Goal: Book appointment/travel/reservation

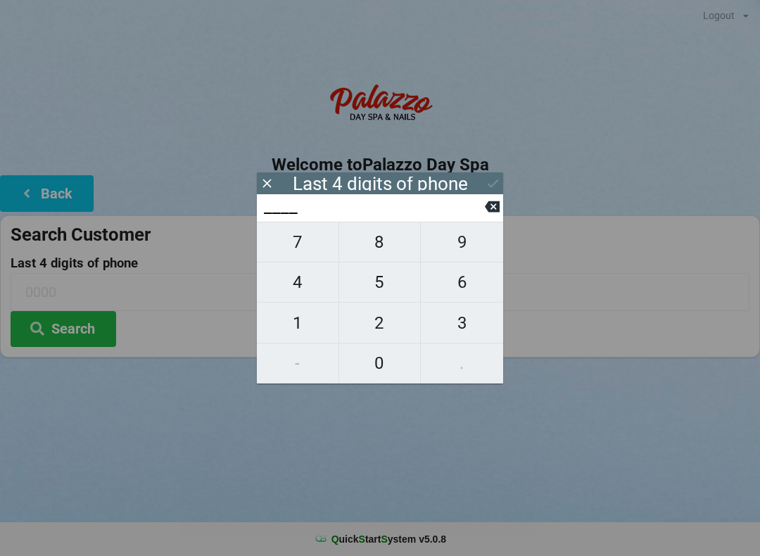
click at [307, 289] on span "4" at bounding box center [298, 282] width 82 height 30
type input "4___"
click at [468, 317] on span "3" at bounding box center [462, 323] width 82 height 30
type input "43__"
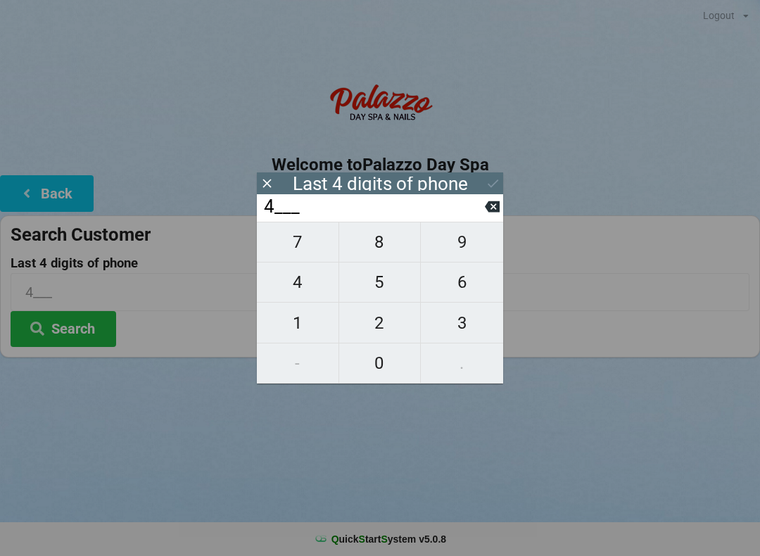
type input "43__"
click at [276, 319] on span "1" at bounding box center [298, 323] width 82 height 30
type input "431_"
click at [386, 328] on span "2" at bounding box center [380, 323] width 82 height 30
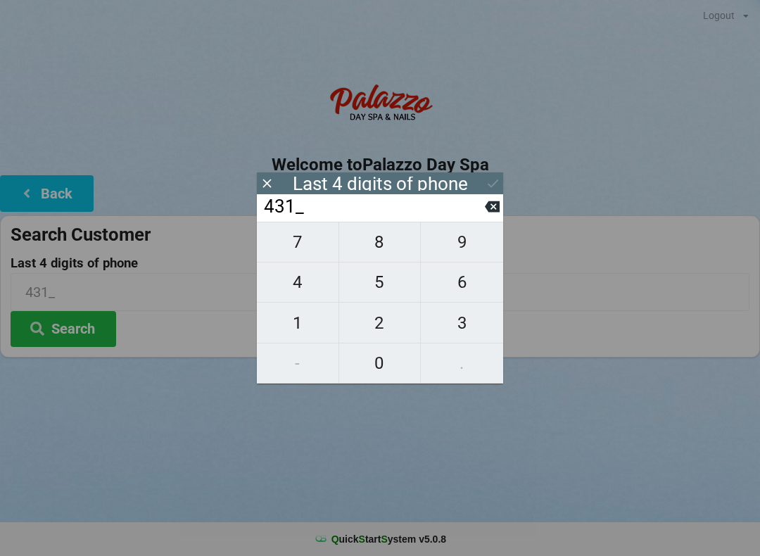
type input "4312"
click at [65, 329] on button "Search" at bounding box center [64, 329] width 106 height 36
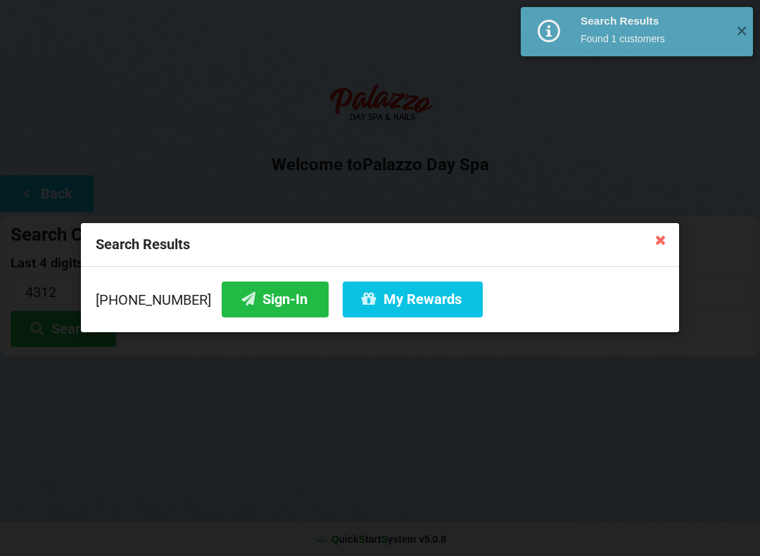
click at [247, 297] on button "Sign-In" at bounding box center [275, 299] width 107 height 36
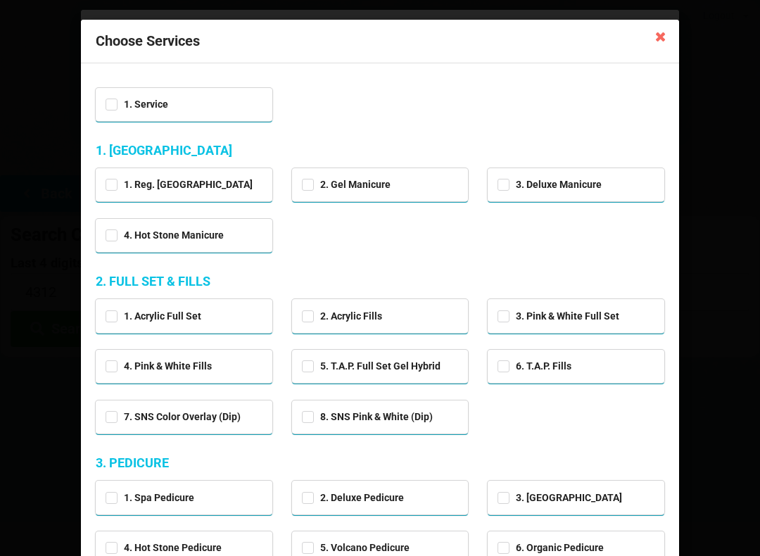
click at [664, 45] on icon at bounding box center [660, 36] width 23 height 23
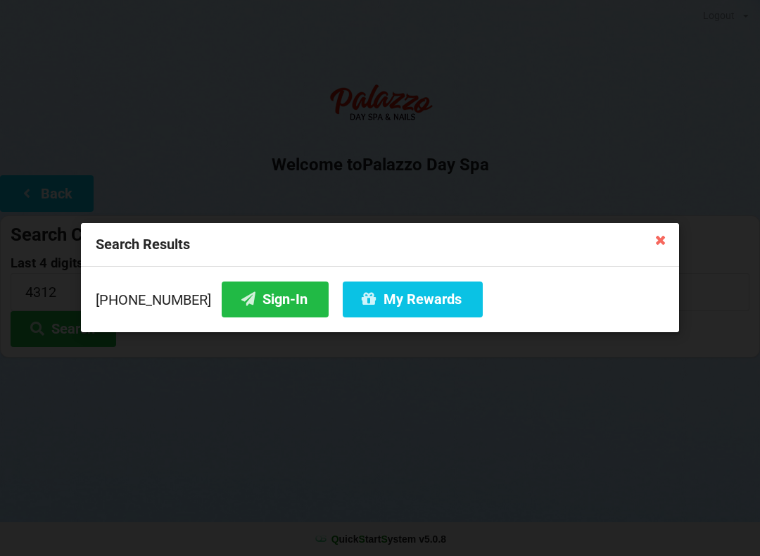
click at [659, 238] on icon at bounding box center [660, 239] width 23 height 23
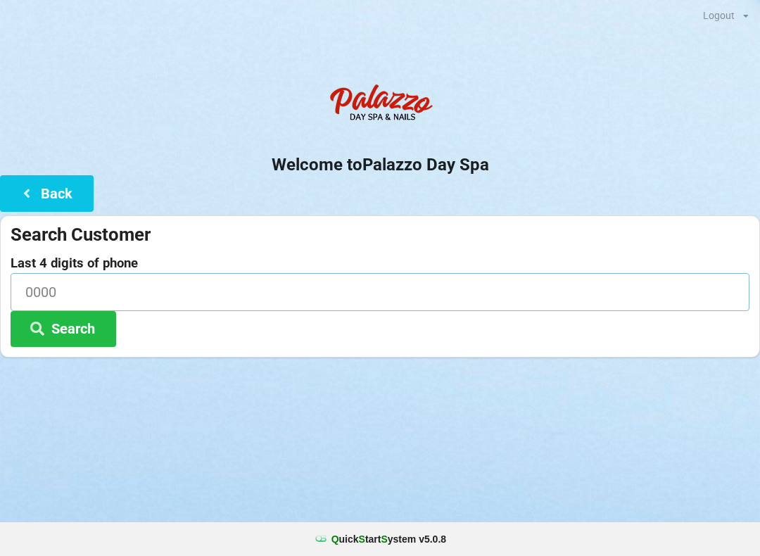
click at [565, 275] on input at bounding box center [380, 291] width 739 height 37
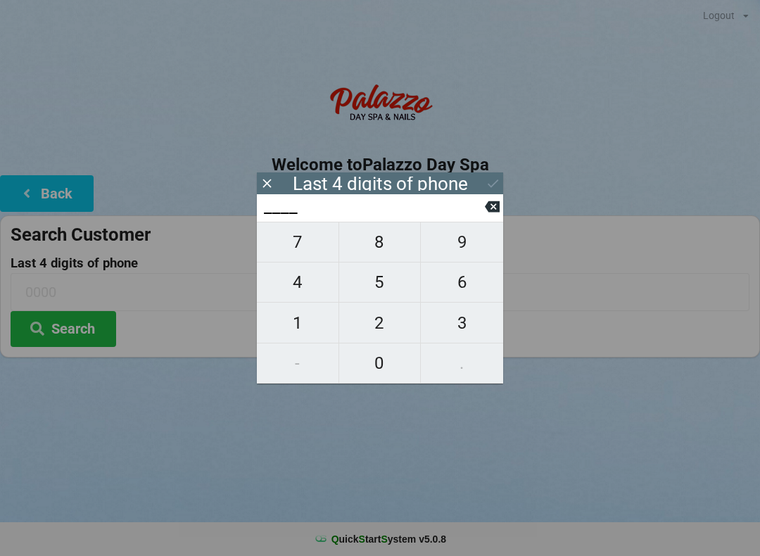
click at [277, 297] on span "4" at bounding box center [298, 282] width 82 height 30
type input "4___"
click at [493, 212] on icon at bounding box center [492, 206] width 15 height 11
type input "____"
click at [302, 333] on span "1" at bounding box center [298, 323] width 82 height 30
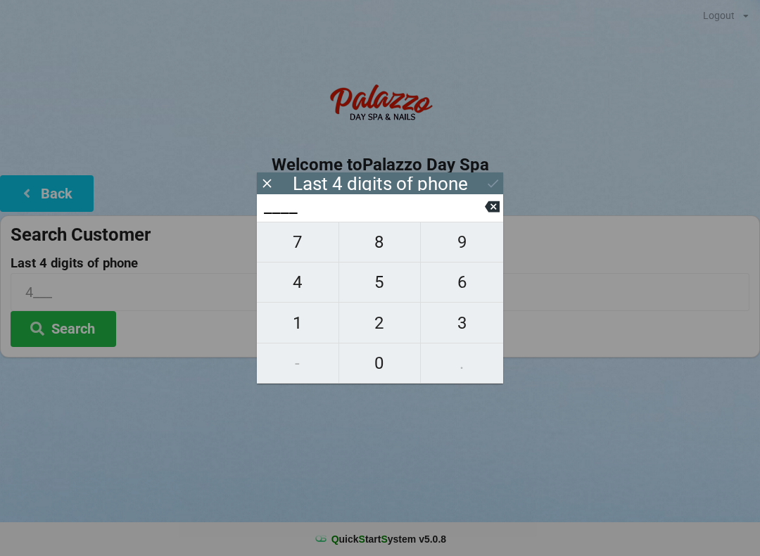
type input "1___"
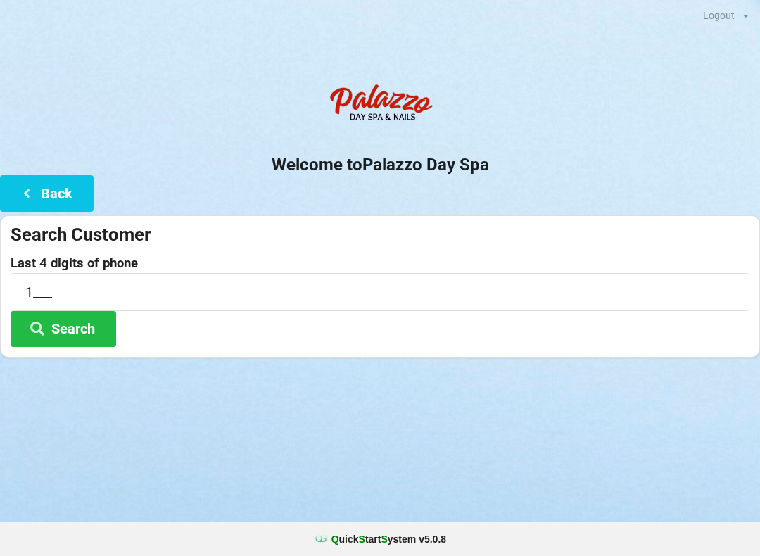
click at [70, 191] on button "Back" at bounding box center [47, 193] width 94 height 36
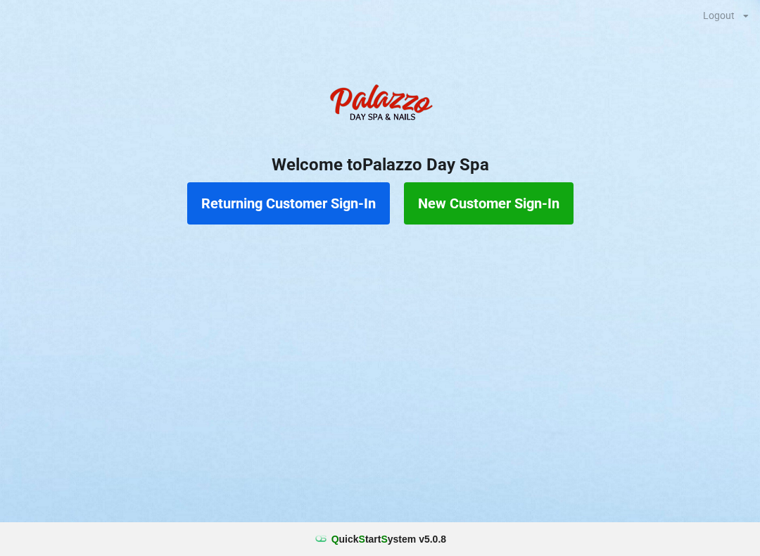
click at [367, 198] on button "Returning Customer Sign-In" at bounding box center [288, 203] width 203 height 42
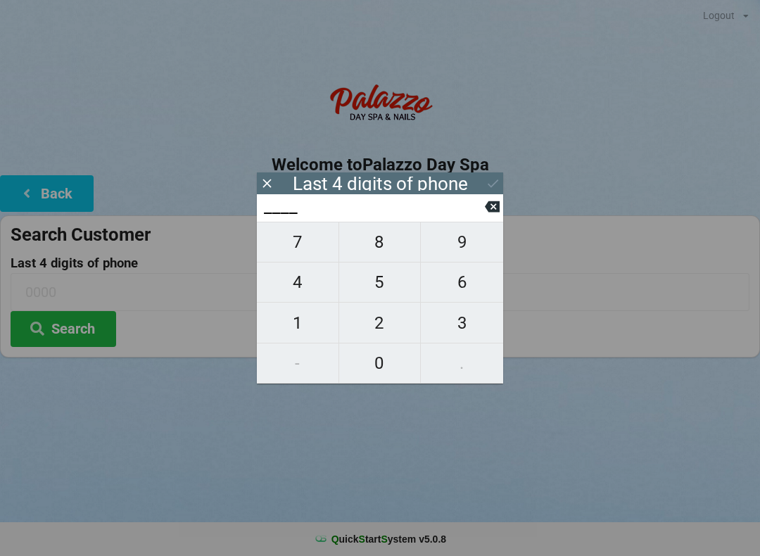
click at [304, 336] on span "1" at bounding box center [298, 323] width 82 height 30
type input "1___"
click at [381, 257] on span "8" at bounding box center [380, 242] width 82 height 30
type input "18__"
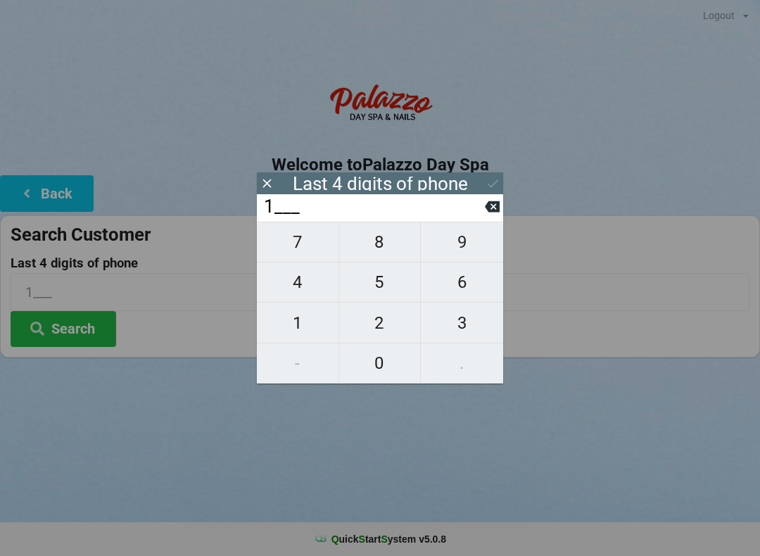
type input "18__"
click at [386, 367] on span "0" at bounding box center [380, 363] width 82 height 30
type input "180_"
click at [386, 254] on span "8" at bounding box center [380, 242] width 82 height 30
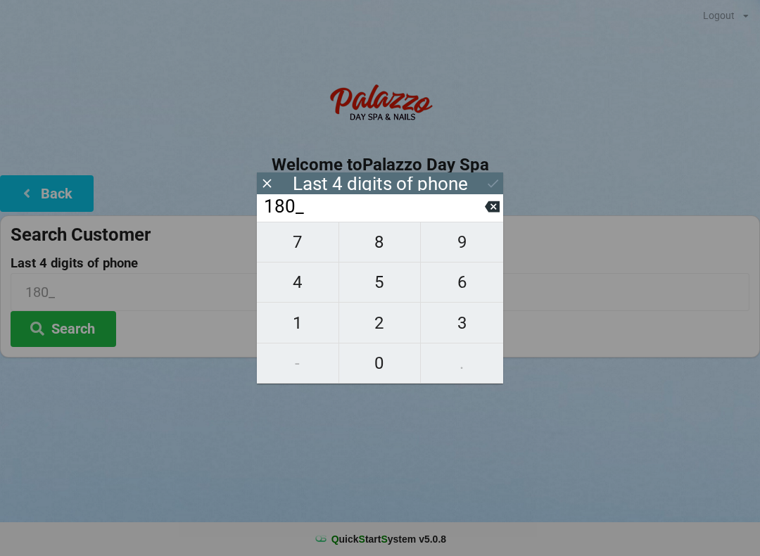
type input "1808"
click at [106, 336] on button "Search" at bounding box center [64, 329] width 106 height 36
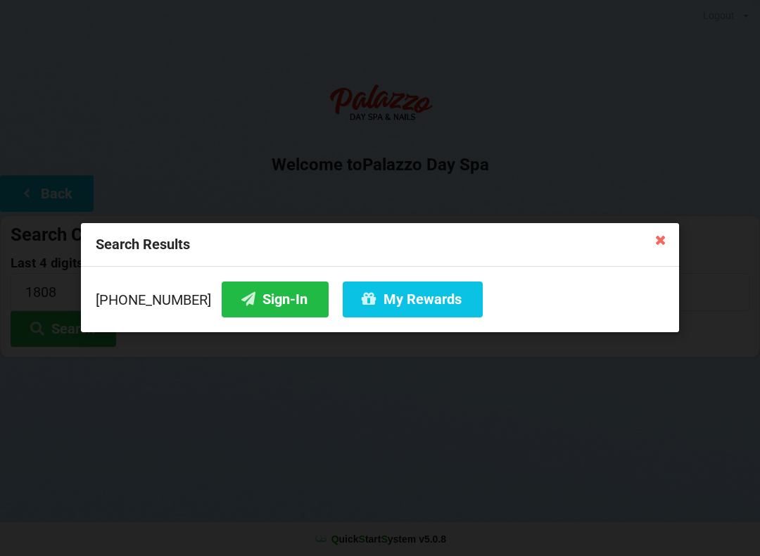
click at [278, 297] on button "Sign-In" at bounding box center [275, 299] width 107 height 36
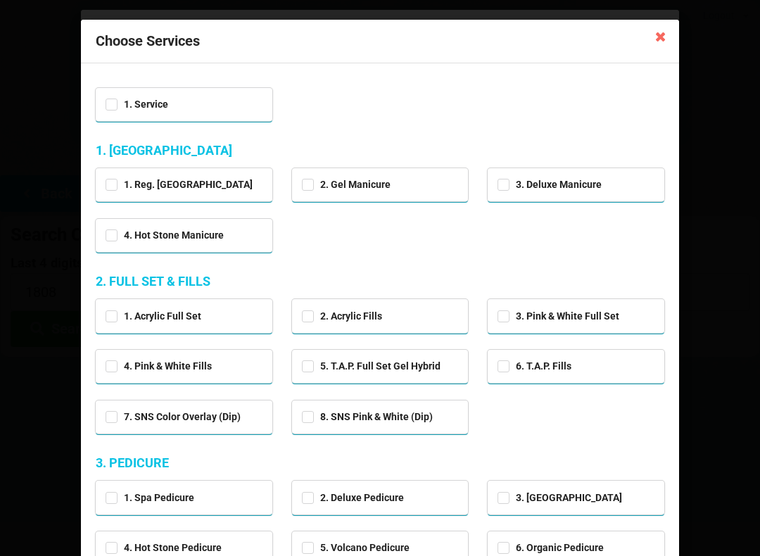
click at [661, 38] on icon at bounding box center [660, 36] width 23 height 23
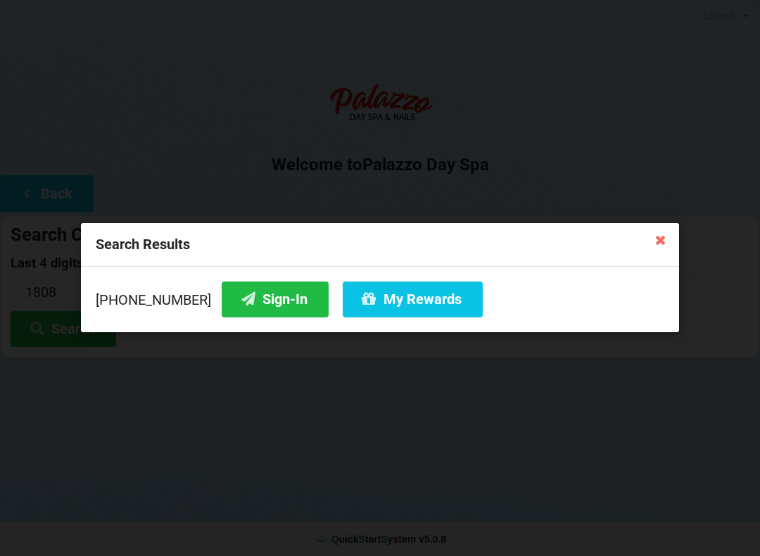
click at [666, 238] on icon at bounding box center [660, 239] width 23 height 23
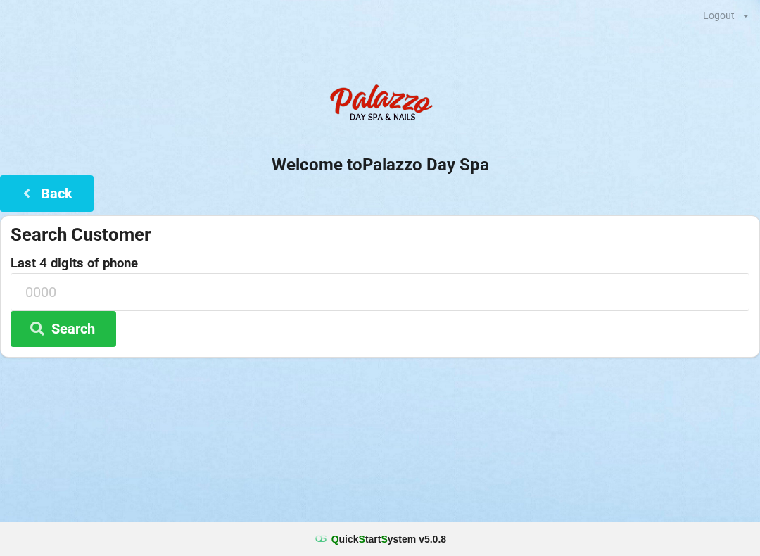
click at [50, 205] on button "Back" at bounding box center [47, 193] width 94 height 36
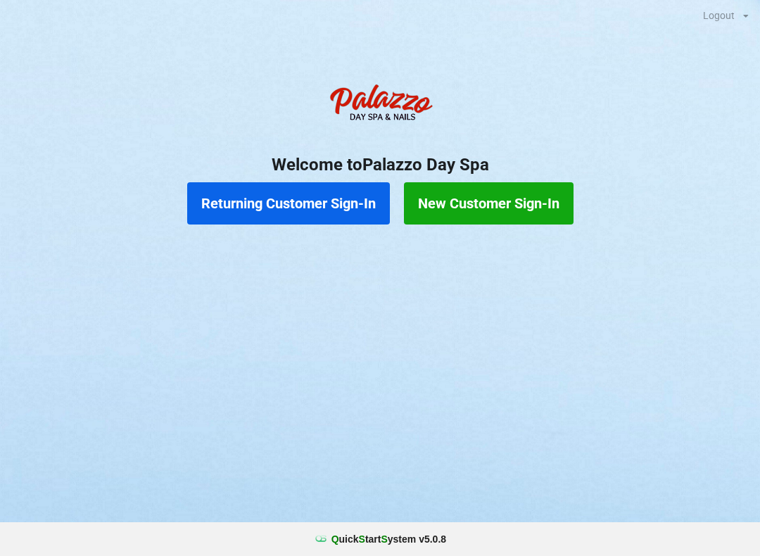
click at [295, 201] on button "Returning Customer Sign-In" at bounding box center [288, 203] width 203 height 42
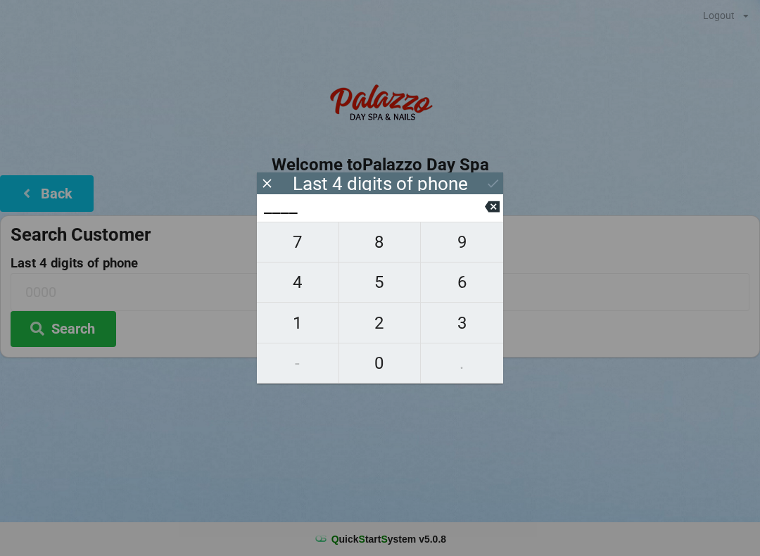
click at [301, 286] on span "4" at bounding box center [298, 282] width 82 height 30
type input "4___"
click at [496, 212] on icon at bounding box center [492, 206] width 15 height 11
click at [388, 321] on span "2" at bounding box center [380, 323] width 82 height 30
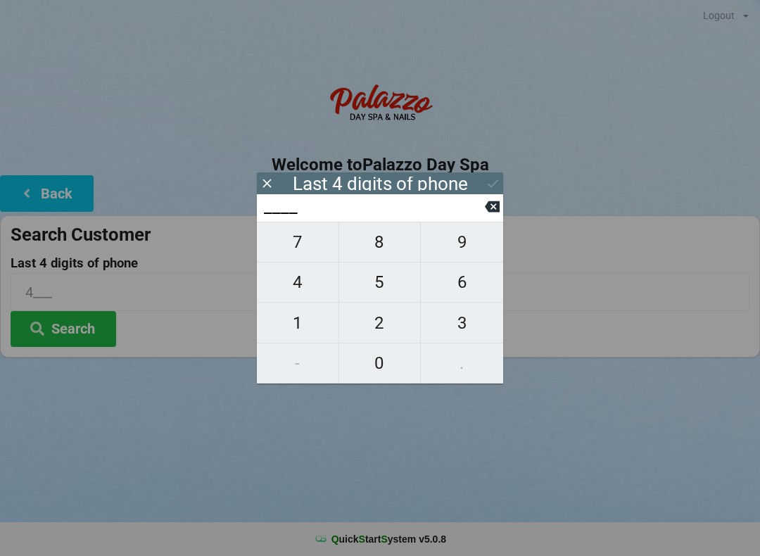
type input "2___"
click at [298, 257] on span "7" at bounding box center [298, 242] width 82 height 30
type input "27__"
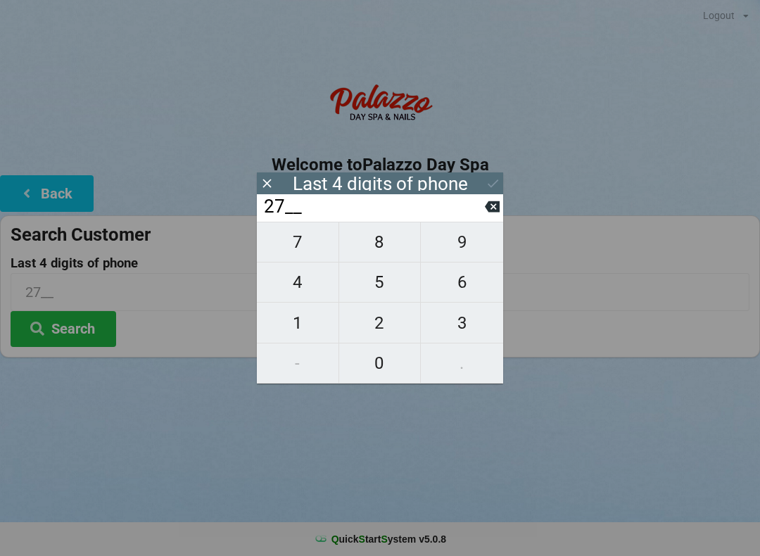
click at [468, 324] on span "3" at bounding box center [462, 323] width 82 height 30
type input "273_"
click at [379, 253] on span "8" at bounding box center [380, 242] width 82 height 30
type input "2738"
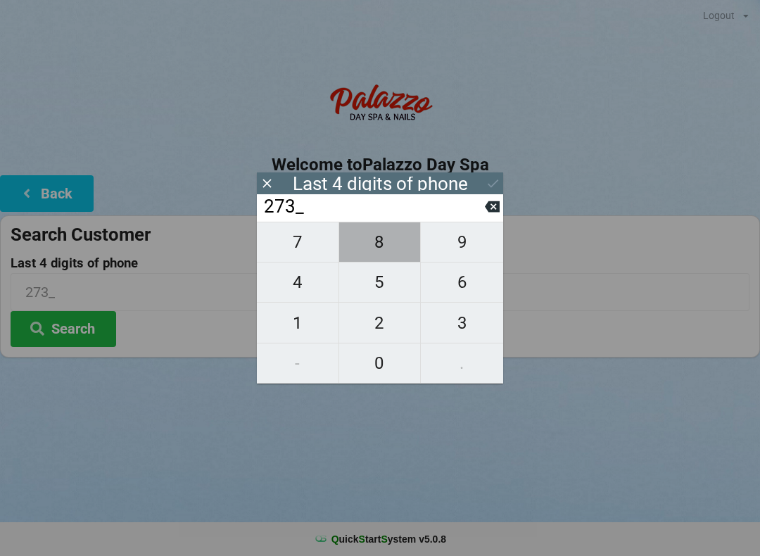
type input "2738"
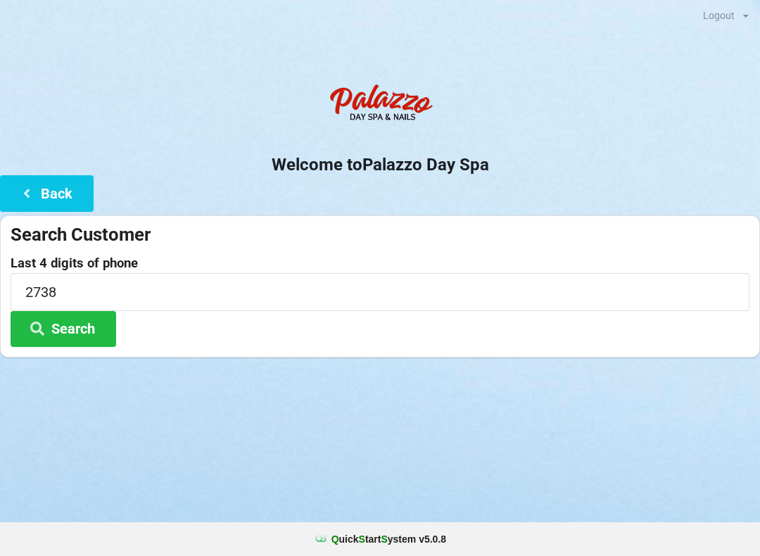
click at [618, 377] on div at bounding box center [380, 374] width 760 height 35
click at [80, 333] on button "Search" at bounding box center [64, 329] width 106 height 36
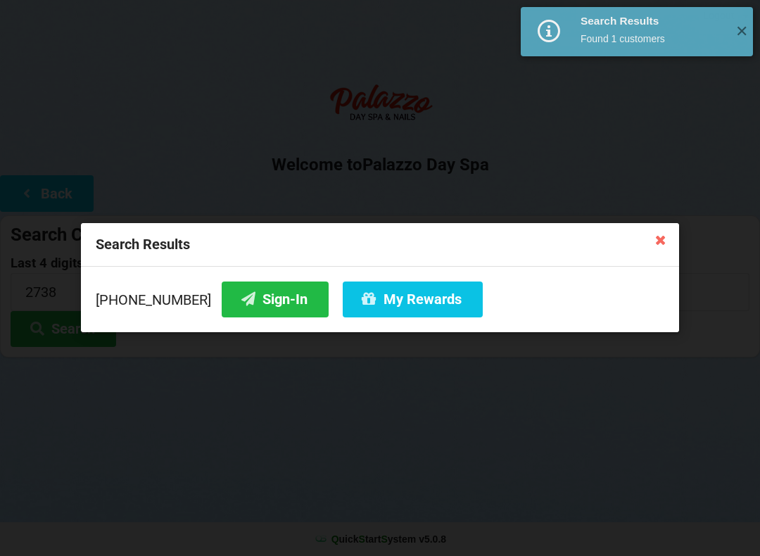
click at [260, 310] on button "Sign-In" at bounding box center [275, 299] width 107 height 36
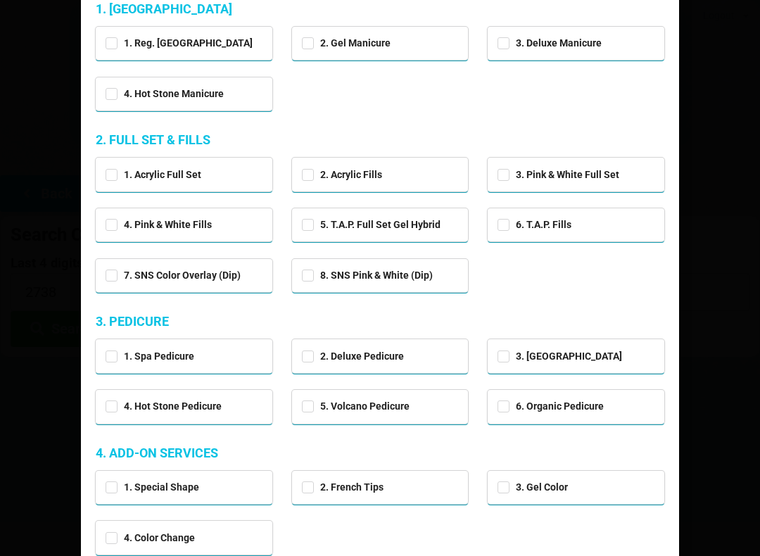
scroll to position [142, 0]
click at [167, 357] on label "1. Spa Pedicure" at bounding box center [150, 356] width 89 height 12
checkbox input "true"
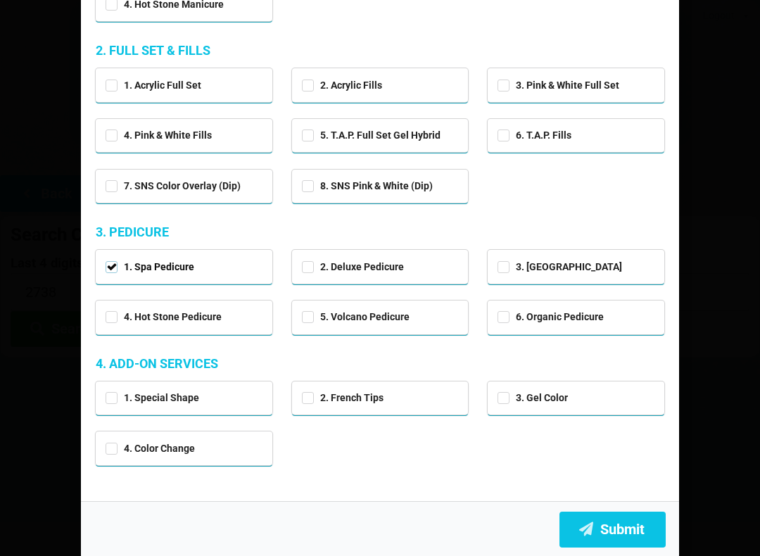
scroll to position [230, 0]
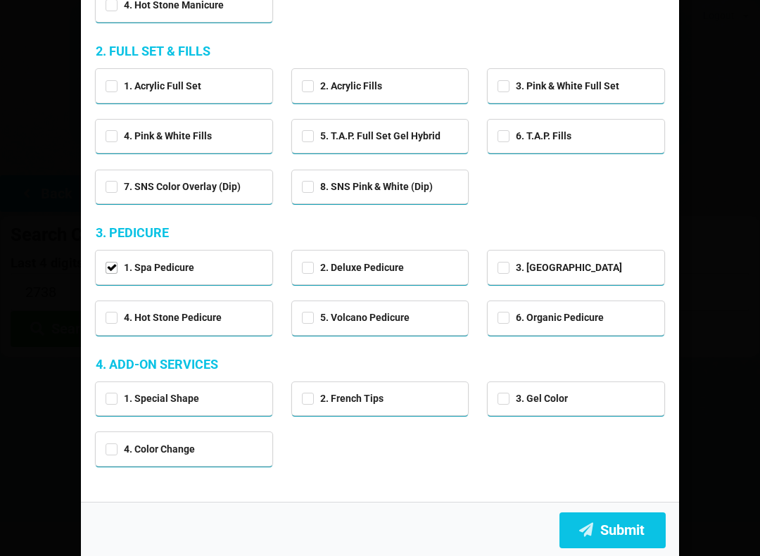
click at [617, 520] on button "Submit" at bounding box center [612, 530] width 106 height 36
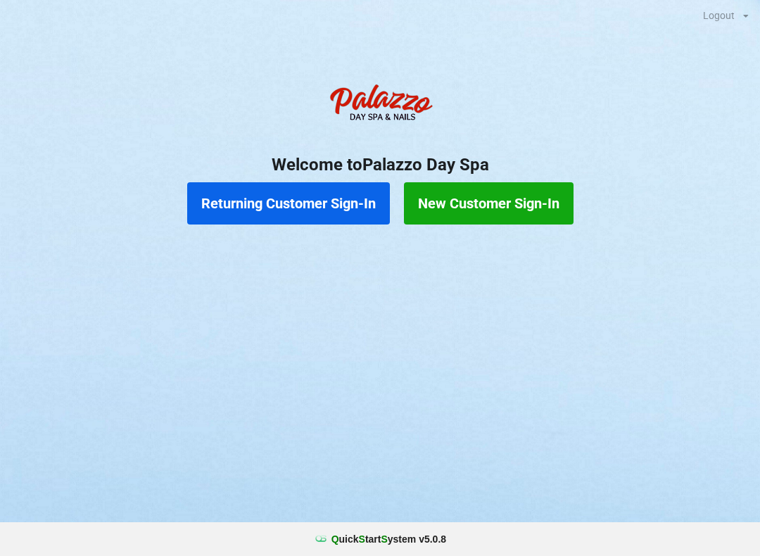
click at [306, 210] on button "Returning Customer Sign-In" at bounding box center [288, 203] width 203 height 42
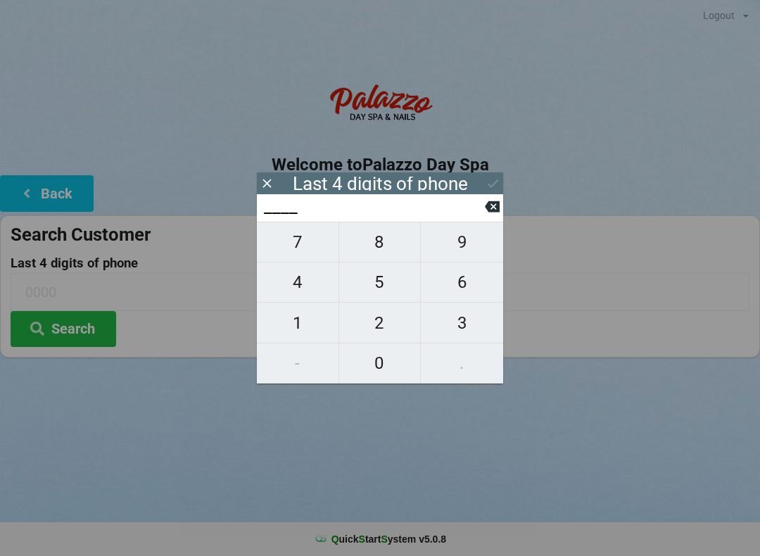
click at [393, 323] on span "2" at bounding box center [380, 323] width 82 height 30
type input "2___"
click at [481, 200] on input "2___" at bounding box center [373, 207] width 222 height 23
click at [497, 212] on icon at bounding box center [492, 206] width 15 height 11
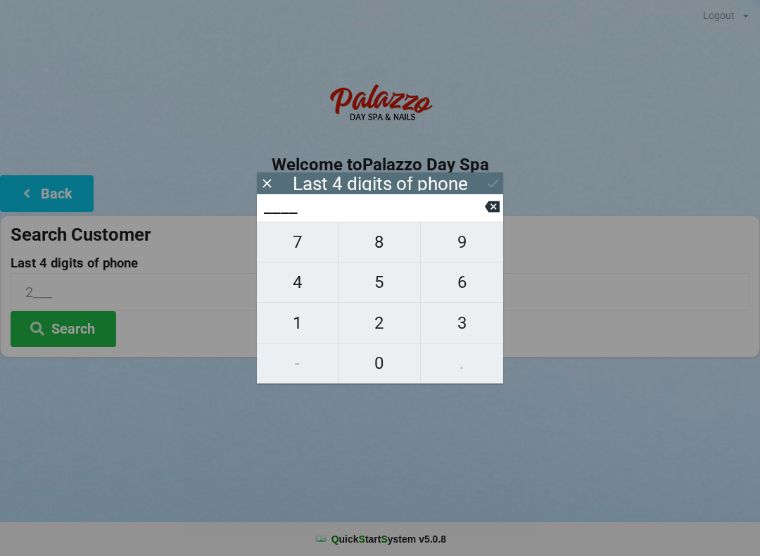
click at [382, 254] on span "8" at bounding box center [380, 242] width 82 height 30
type input "8___"
click at [383, 253] on span "8" at bounding box center [380, 242] width 82 height 30
type input "88__"
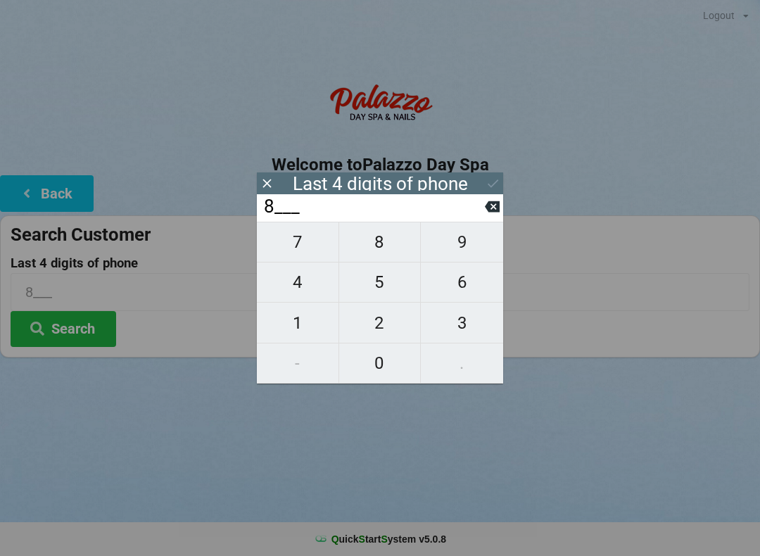
type input "88__"
click at [393, 262] on button "8" at bounding box center [380, 242] width 82 height 41
type input "888_"
click at [388, 287] on span "5" at bounding box center [380, 282] width 82 height 30
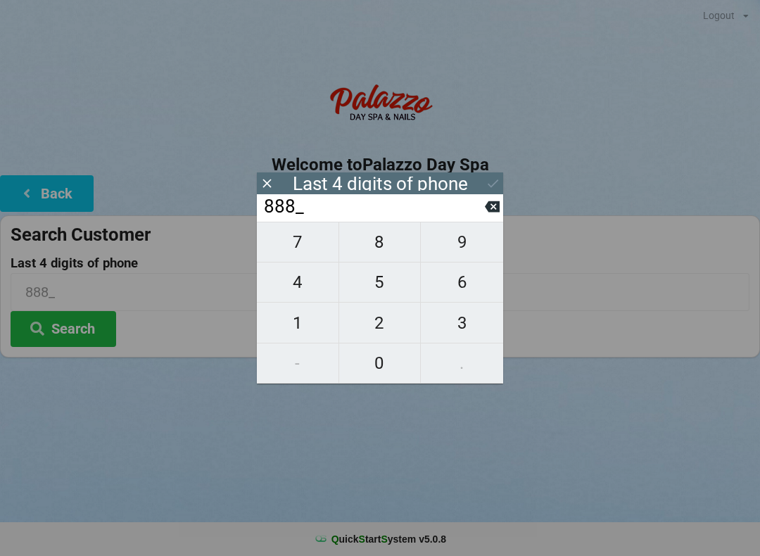
type input "8885"
click at [489, 216] on button at bounding box center [492, 206] width 15 height 19
click at [487, 216] on button at bounding box center [492, 206] width 15 height 19
click at [392, 294] on span "5" at bounding box center [380, 282] width 82 height 30
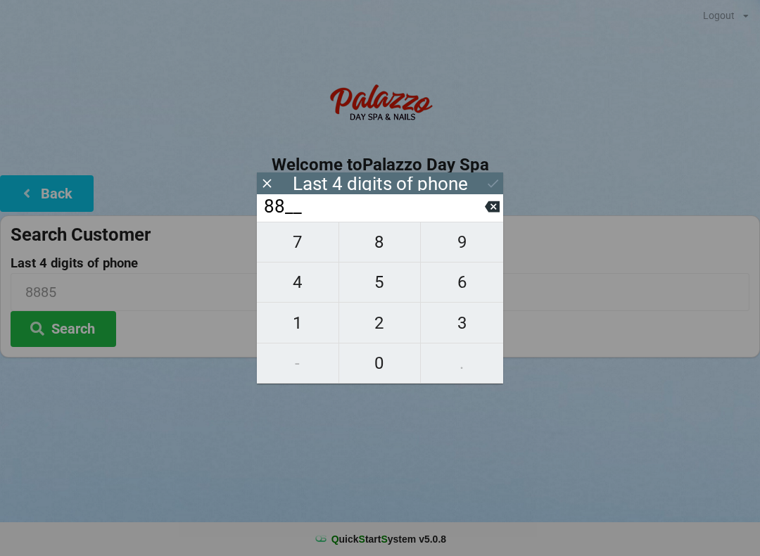
type input "885_"
click at [386, 294] on span "5" at bounding box center [380, 282] width 82 height 30
type input "8855"
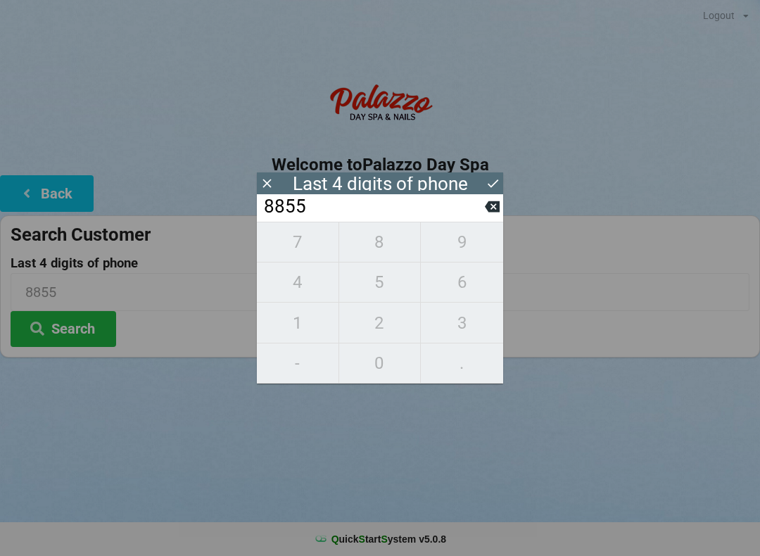
click at [499, 185] on icon at bounding box center [492, 183] width 15 height 15
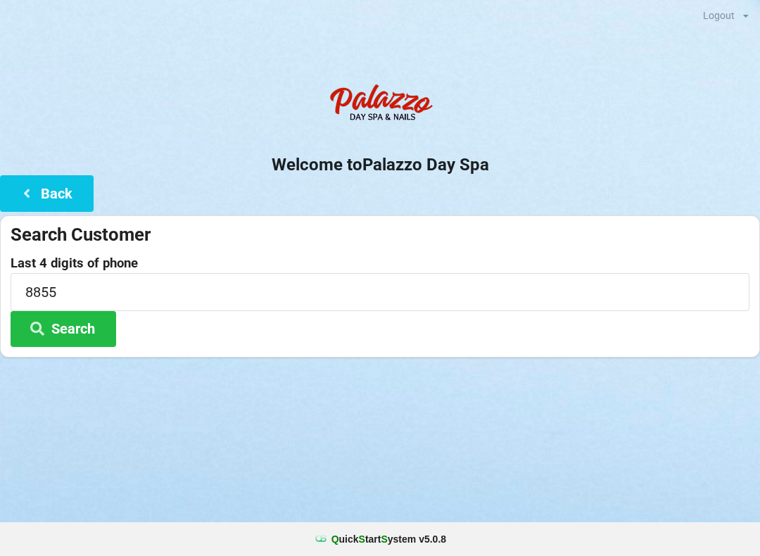
click at [95, 333] on button "Search" at bounding box center [64, 329] width 106 height 36
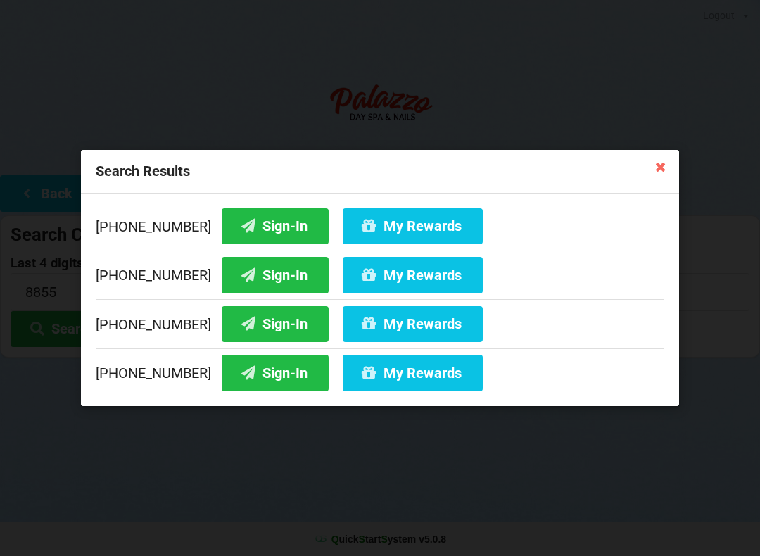
click at [272, 378] on button "Sign-In" at bounding box center [275, 373] width 107 height 36
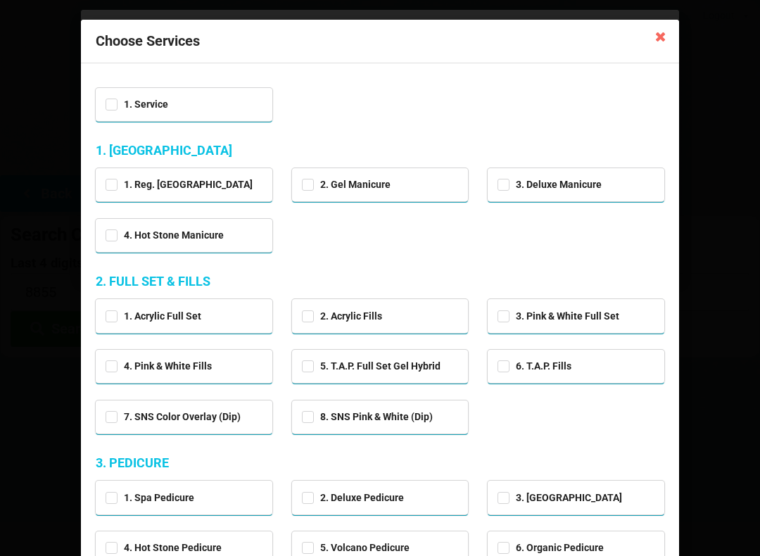
click at [219, 184] on div "1. Reg. [GEOGRAPHIC_DATA]" at bounding box center [184, 183] width 157 height 16
checkbox input "true"
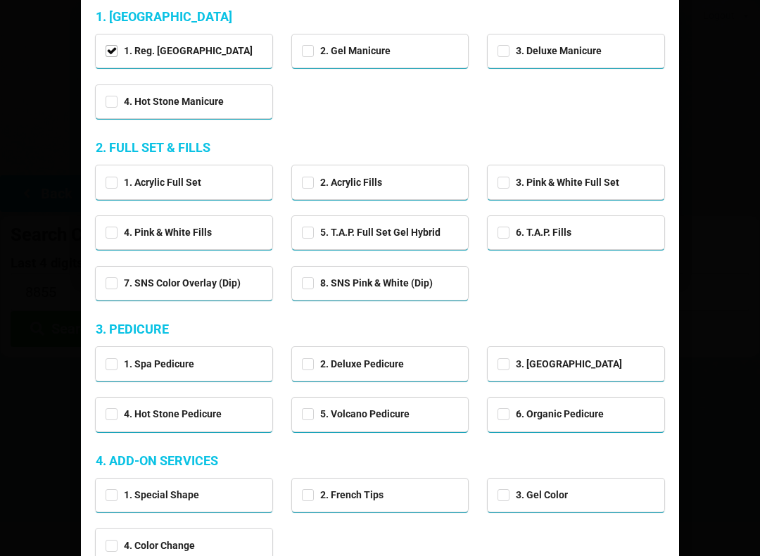
scroll to position [135, 0]
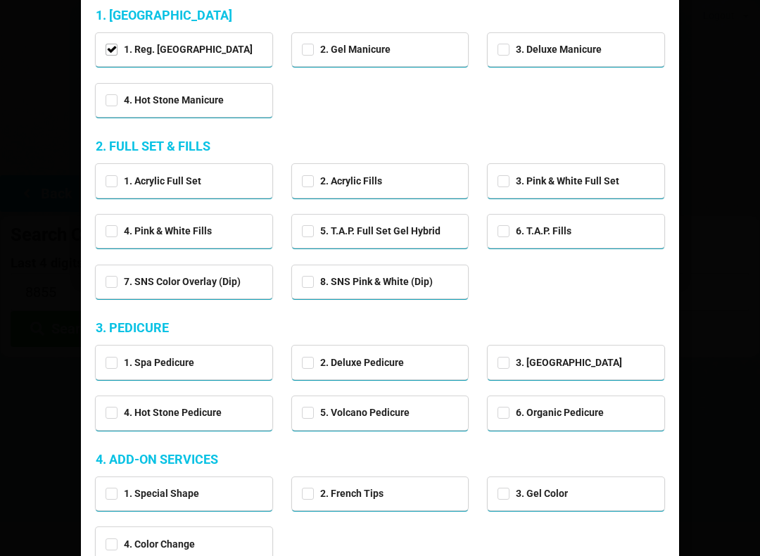
click at [202, 364] on div "1. Spa Pedicure" at bounding box center [184, 361] width 157 height 16
checkbox input "true"
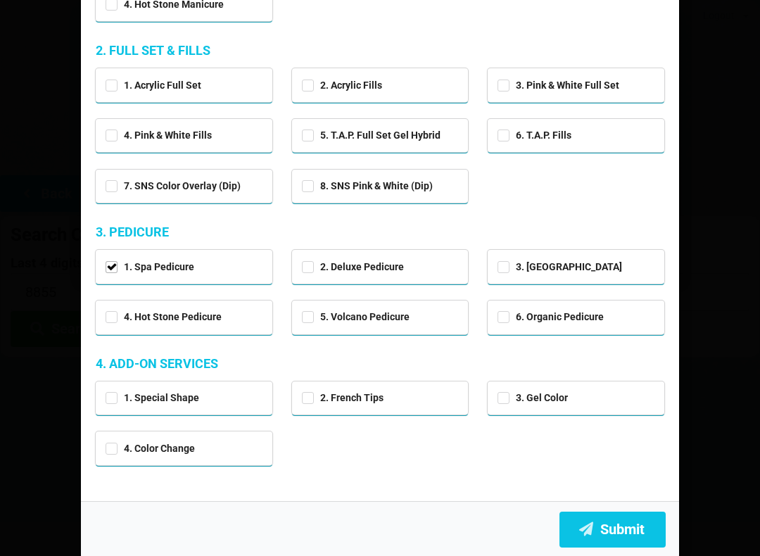
scroll to position [230, 0]
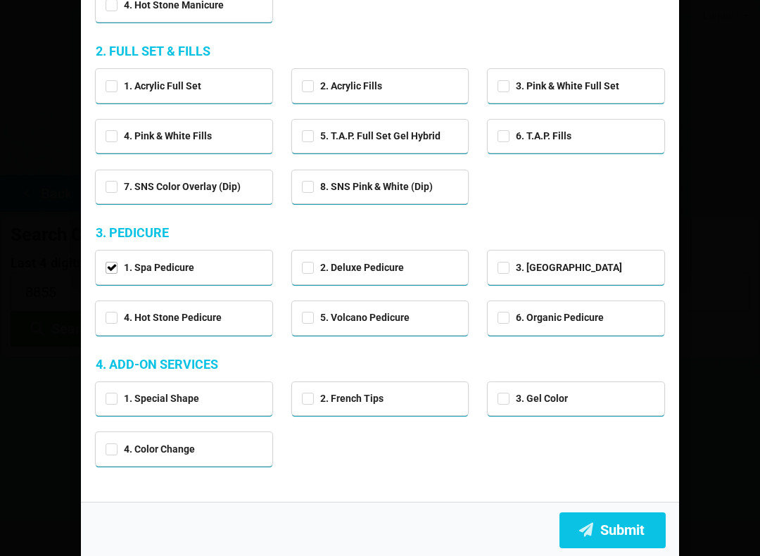
click at [619, 544] on button "Submit" at bounding box center [612, 530] width 106 height 36
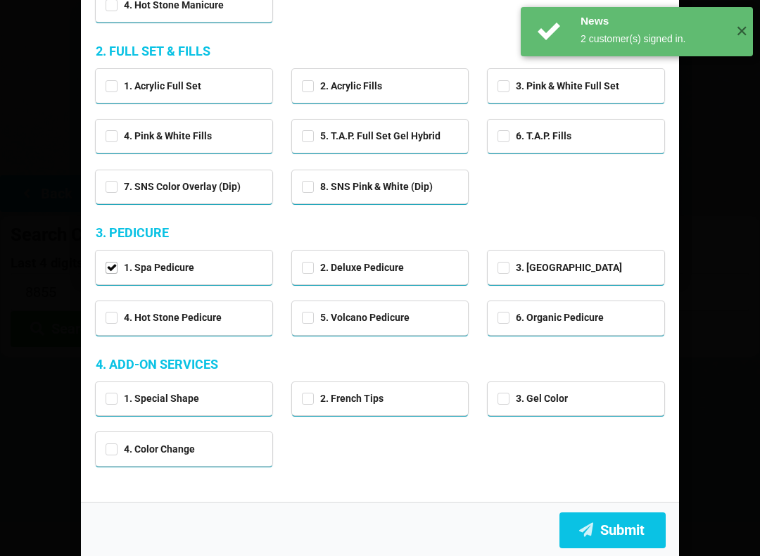
click at [627, 518] on button "Submit" at bounding box center [612, 530] width 106 height 36
